Goal: Task Accomplishment & Management: Manage account settings

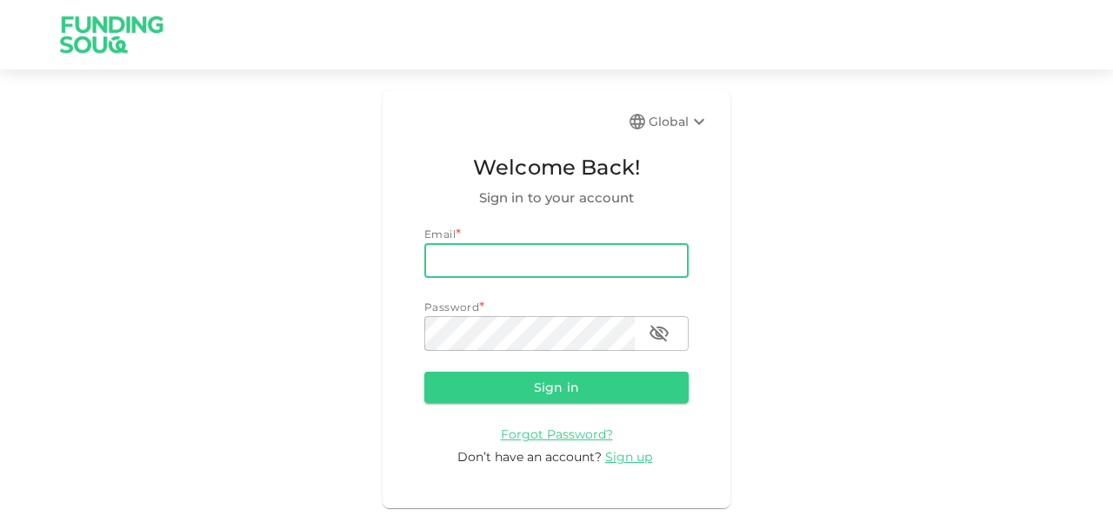
click at [497, 253] on input "email" at bounding box center [556, 260] width 264 height 35
type input "[EMAIL_ADDRESS][DOMAIN_NAME]"
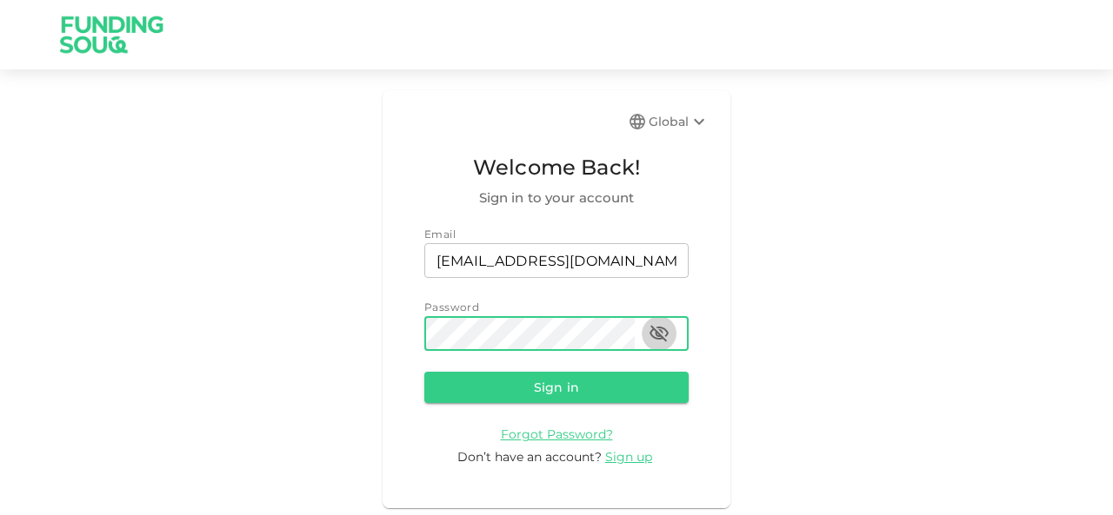
click at [664, 328] on icon "button" at bounding box center [658, 333] width 21 height 21
click at [628, 382] on button "Sign in" at bounding box center [556, 387] width 264 height 31
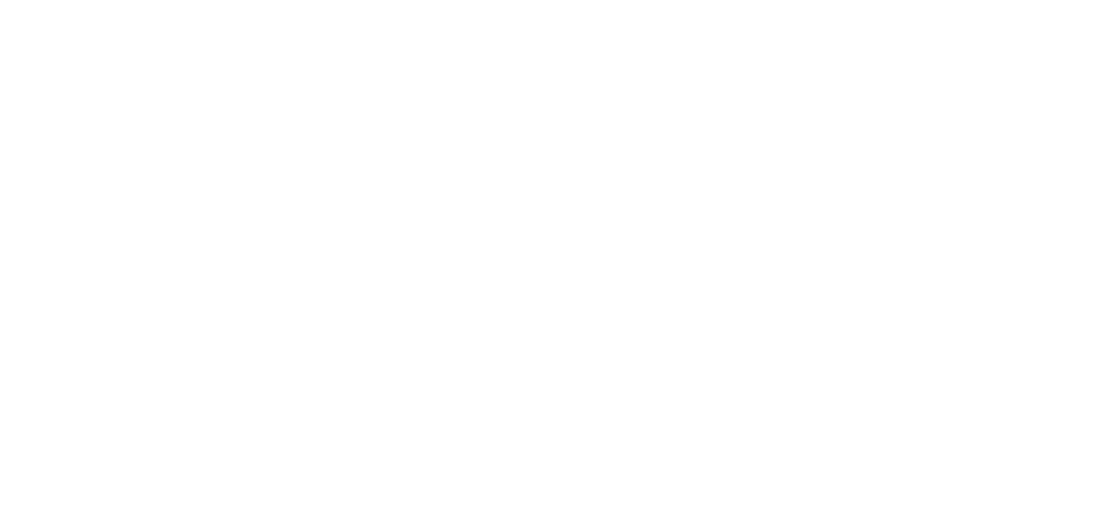
click at [230, 93] on div "العربية 0 R Dashboard Marketplace My Investments Investment Settings Transfers …" at bounding box center [556, 257] width 1113 height 515
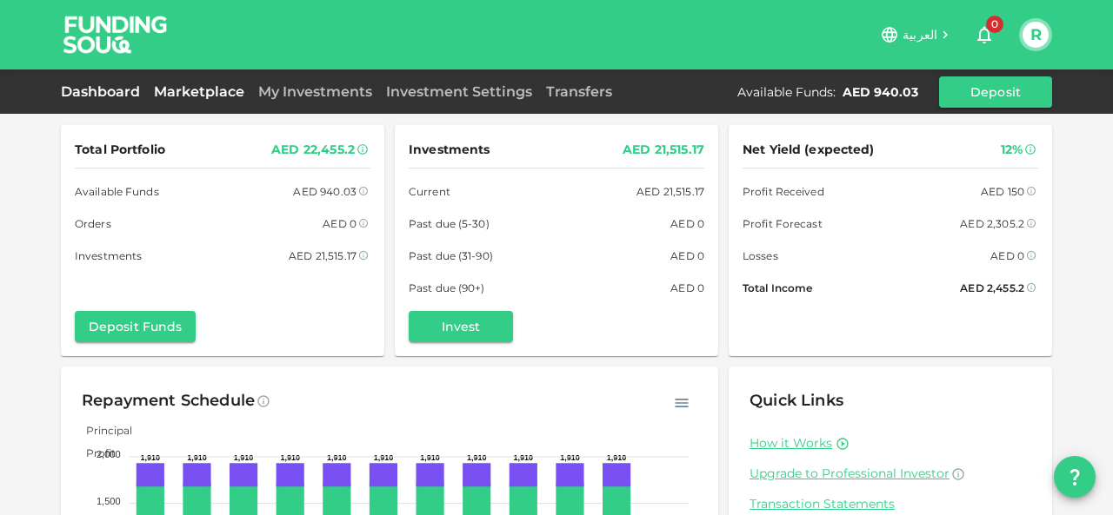
click at [229, 93] on link "Marketplace" at bounding box center [199, 91] width 104 height 17
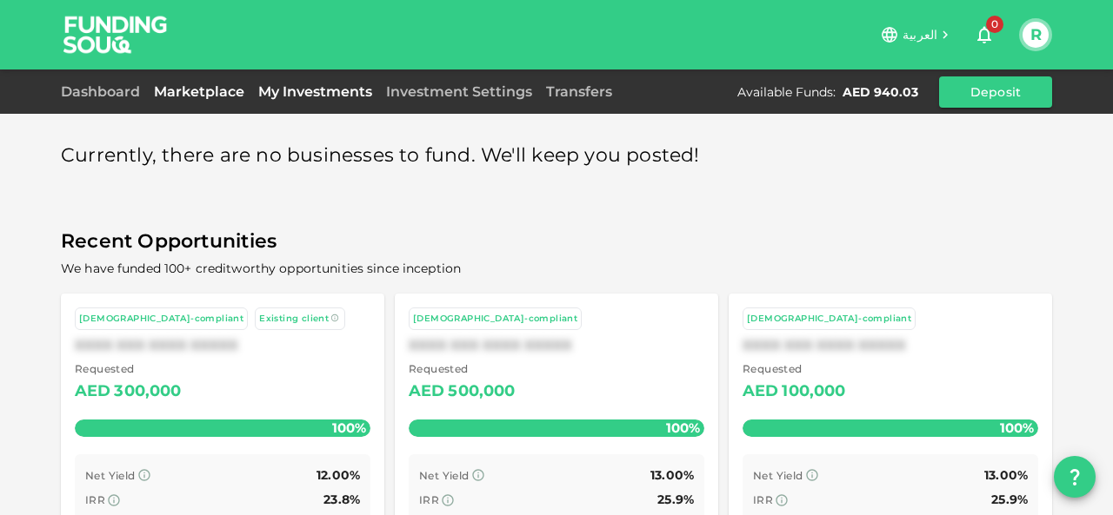
click at [302, 97] on link "My Investments" at bounding box center [315, 91] width 128 height 17
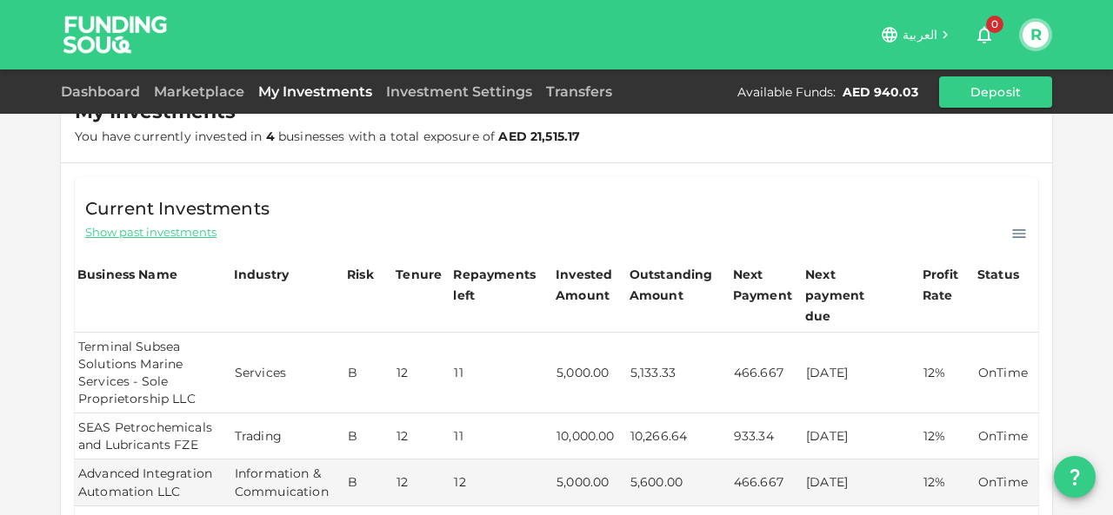
scroll to position [87, 0]
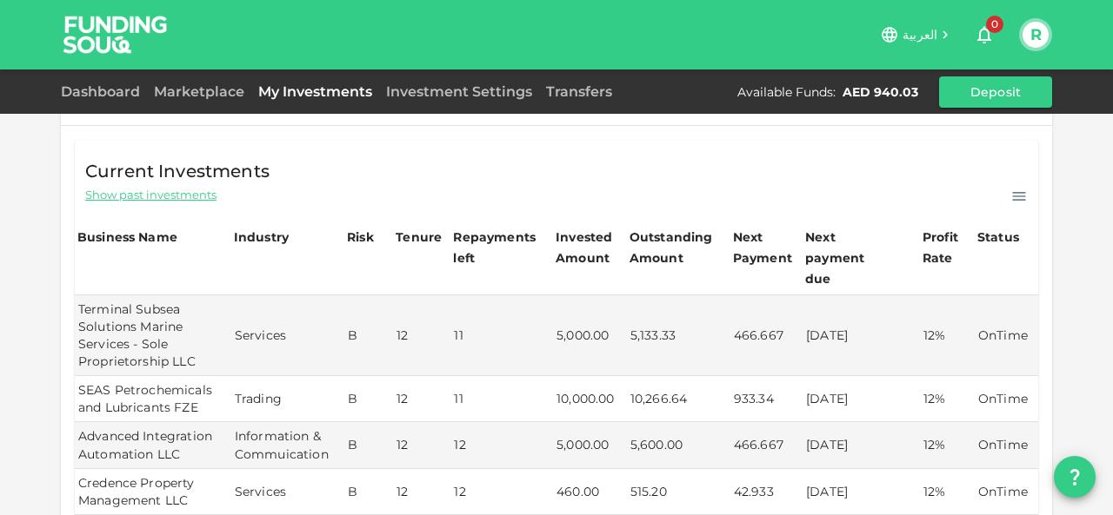
click at [1044, 38] on button "R" at bounding box center [1035, 35] width 26 height 26
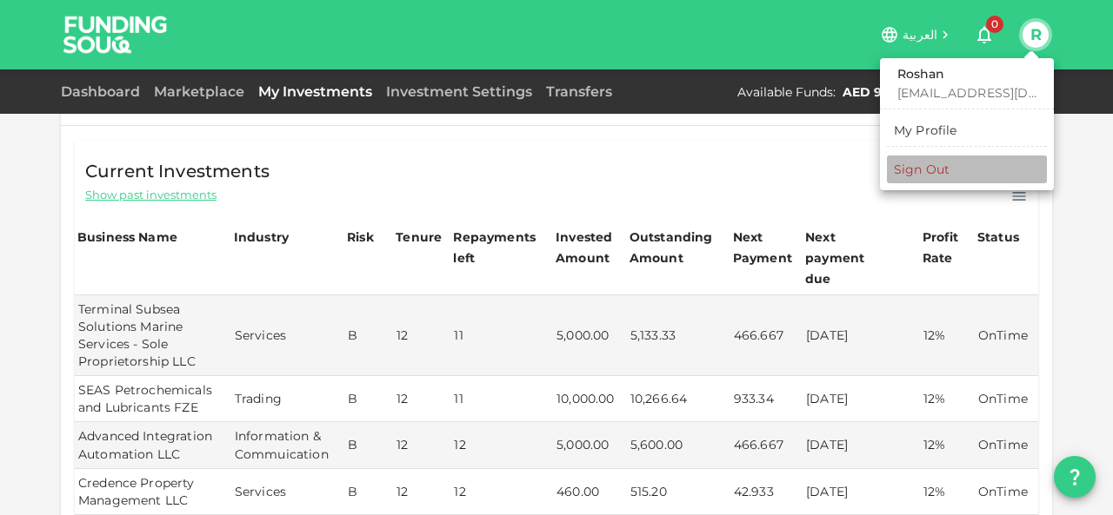
click at [909, 168] on div "Sign Out" at bounding box center [922, 169] width 56 height 17
